Goal: Task Accomplishment & Management: Use online tool/utility

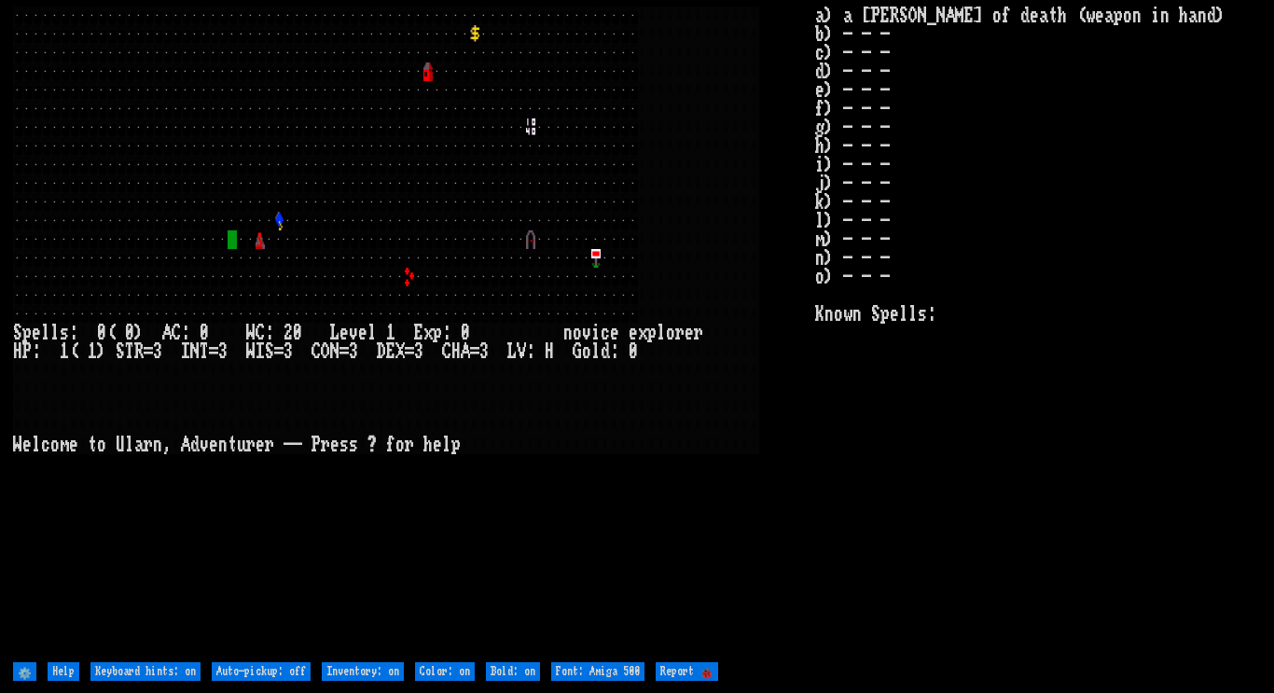
click at [621, 672] on 500 "Font: Amiga 500" at bounding box center [597, 671] width 93 height 19
type 500 "Font: Amiga 1200"
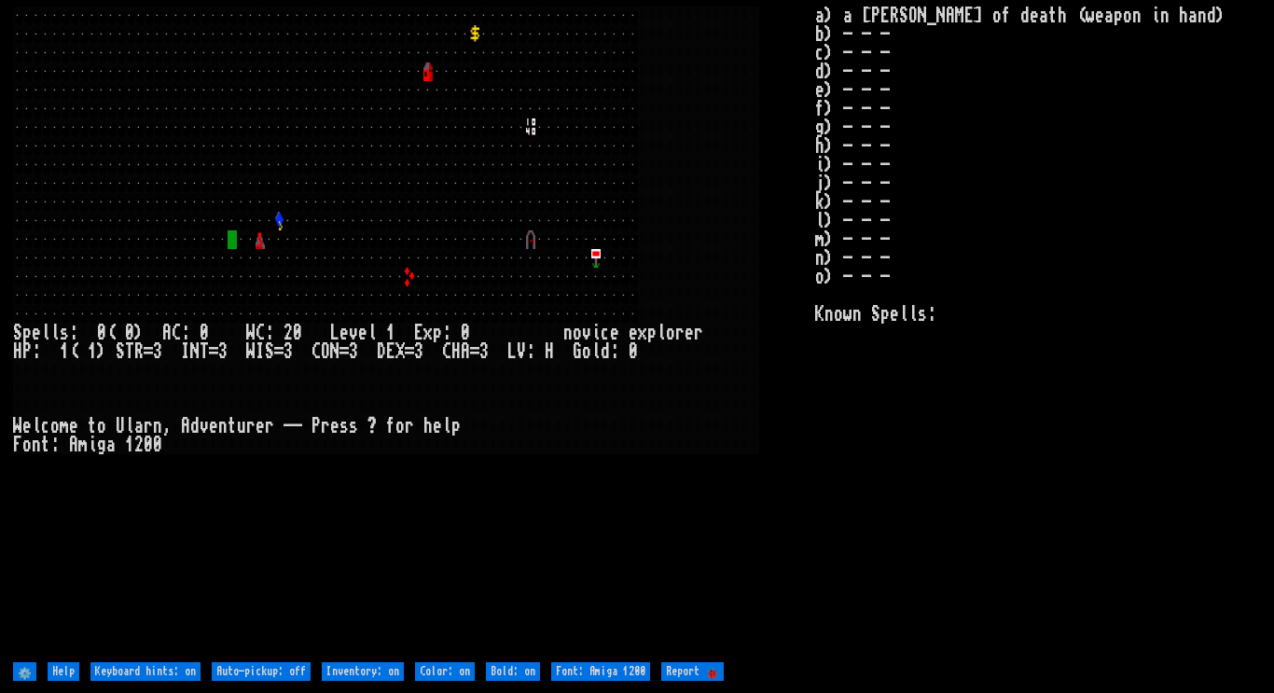
click at [625, 671] on 500 "Font: Amiga 1200" at bounding box center [600, 671] width 99 height 19
type 500 "Font: Amiga 500"
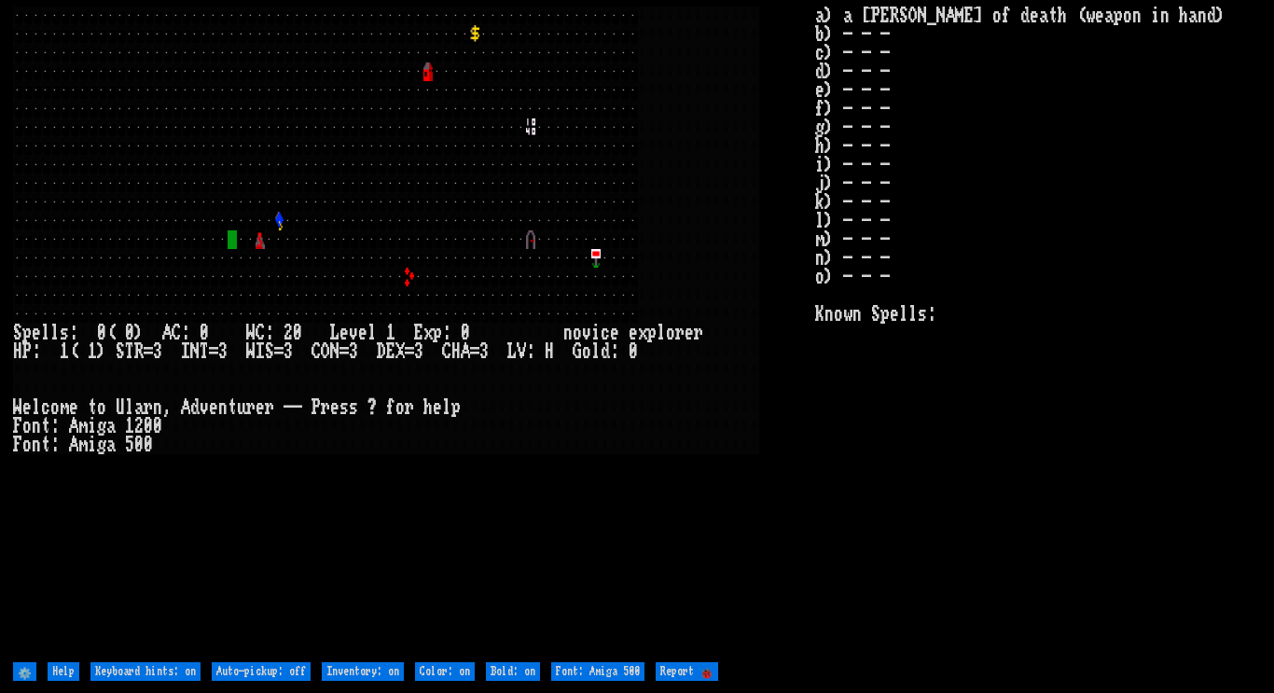
click at [625, 671] on 500 "Font: Amiga 500" at bounding box center [597, 671] width 93 height 19
type 500 "Font: Amiga 1200"
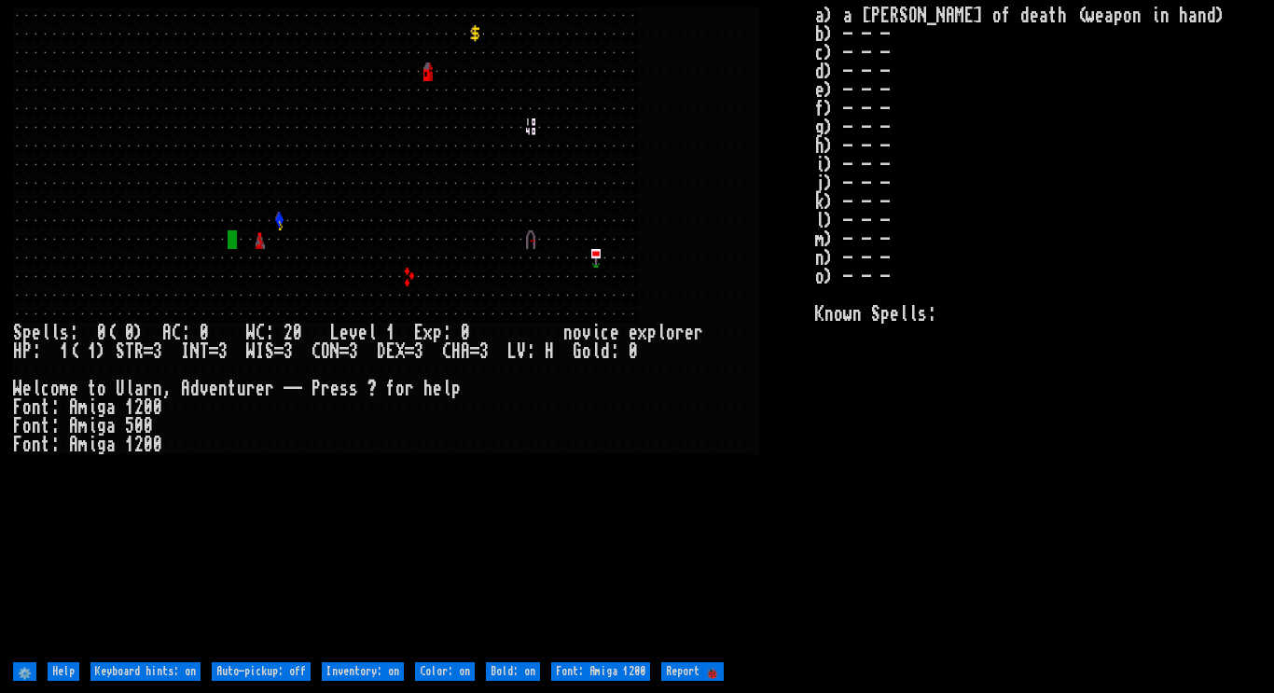
click at [503, 673] on on "Bold: on" at bounding box center [513, 671] width 54 height 19
type on "Bold: off"
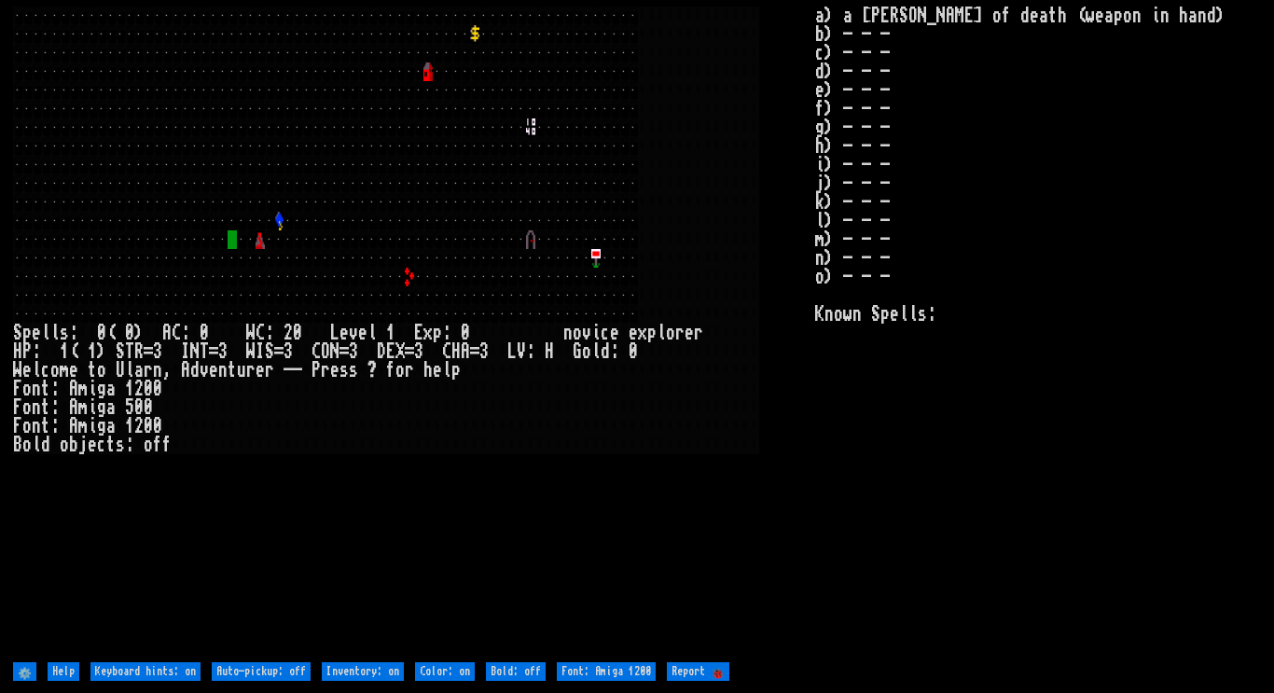
click at [453, 666] on on "Color: on" at bounding box center [445, 671] width 60 height 19
type on "Color: off"
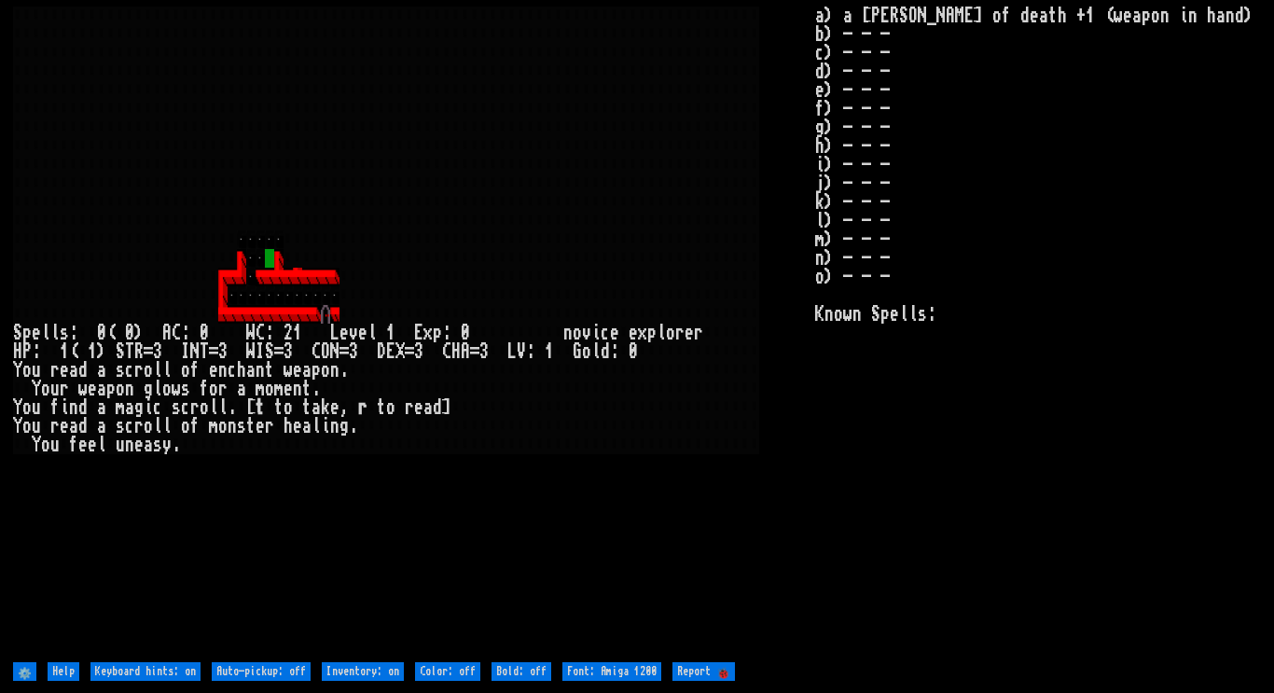
click at [223, 311] on div at bounding box center [222, 314] width 9 height 19
